Goal: Find specific page/section: Find specific page/section

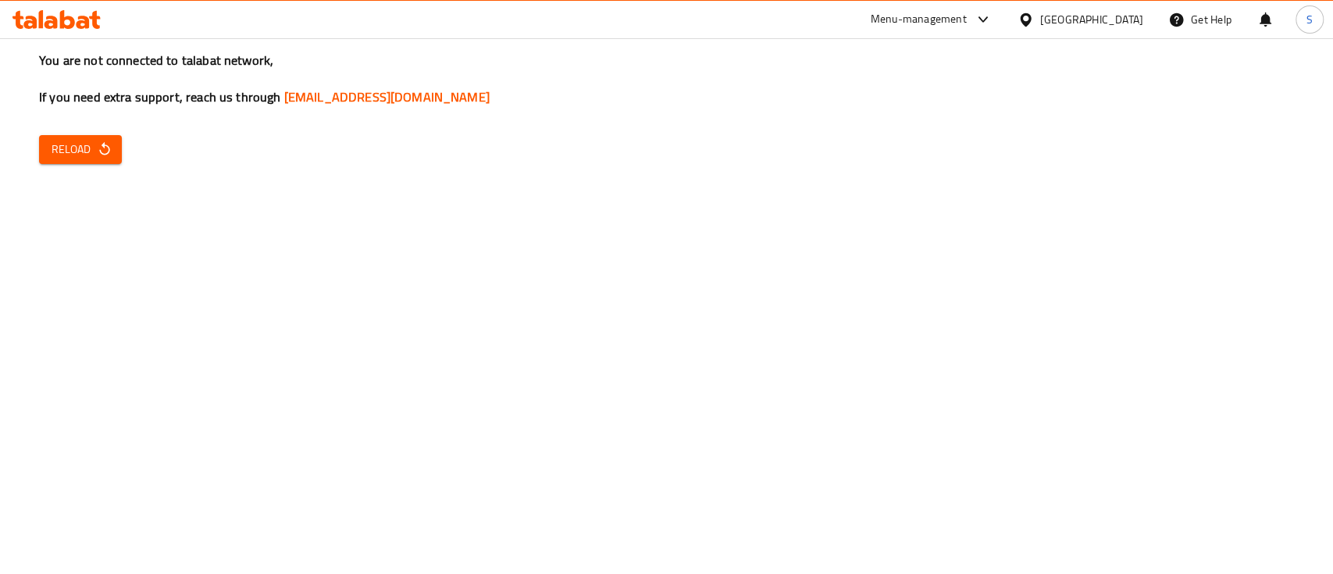
click at [92, 154] on span "Reload" at bounding box center [81, 150] width 58 height 20
click at [967, 21] on div "Menu-management" at bounding box center [919, 19] width 96 height 19
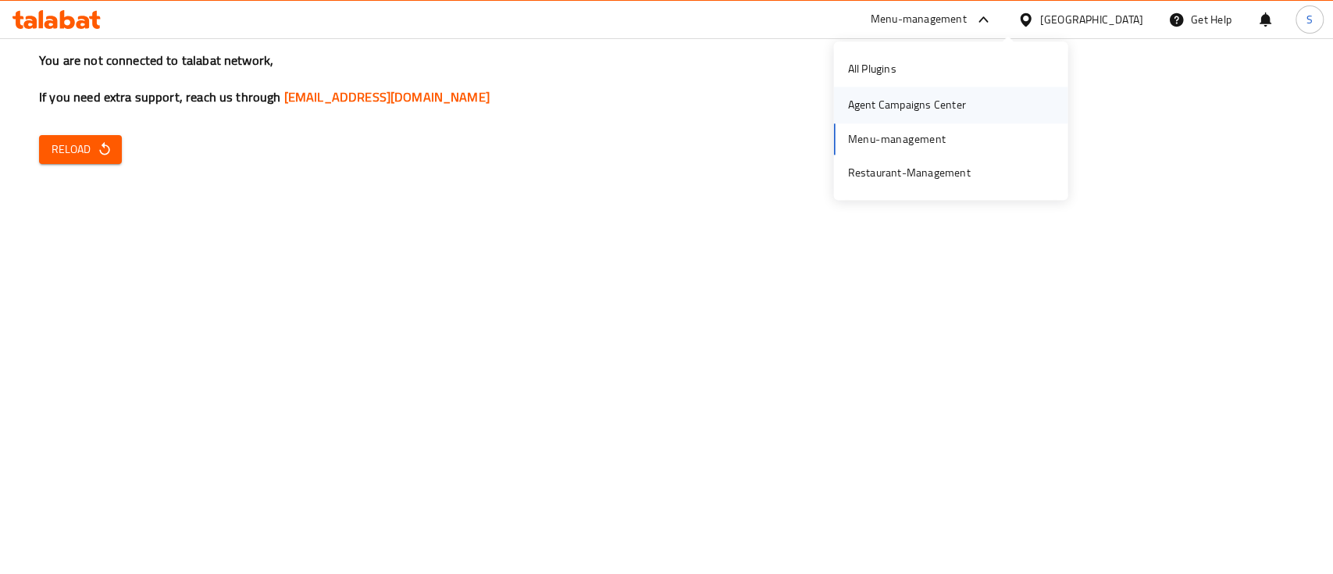
click at [986, 97] on div "Agent Campaigns Center" at bounding box center [950, 105] width 234 height 36
